Goal: Task Accomplishment & Management: Manage account settings

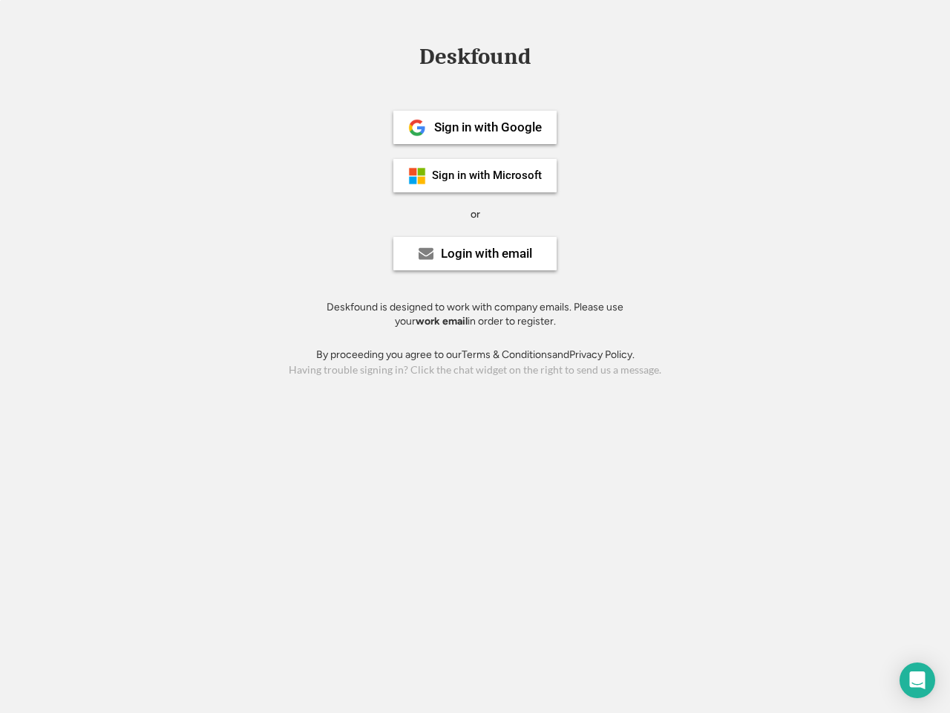
click at [475, 212] on div "or" at bounding box center [476, 214] width 10 height 15
click at [475, 59] on div "Deskfound" at bounding box center [475, 56] width 126 height 23
click at [406, 56] on div "Deskfound" at bounding box center [475, 59] width 950 height 28
click at [475, 59] on div "Deskfound" at bounding box center [475, 56] width 126 height 23
click at [475, 214] on div "or" at bounding box center [476, 214] width 10 height 15
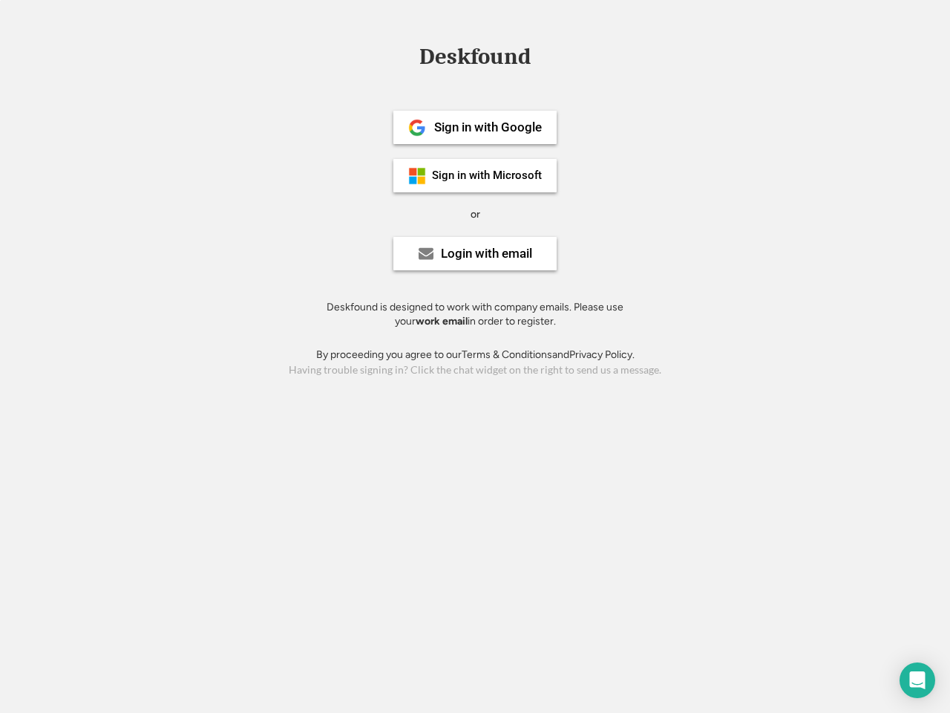
click at [475, 127] on div "Sign in with Google" at bounding box center [488, 127] width 108 height 13
click at [488, 127] on div "Sign in with Google" at bounding box center [488, 127] width 108 height 13
click at [417, 128] on img at bounding box center [417, 128] width 18 height 18
click at [475, 175] on div "Sign in with Microsoft" at bounding box center [487, 175] width 110 height 11
click at [488, 175] on div "Sign in with Microsoft" at bounding box center [487, 175] width 110 height 11
